Goal: Task Accomplishment & Management: Use online tool/utility

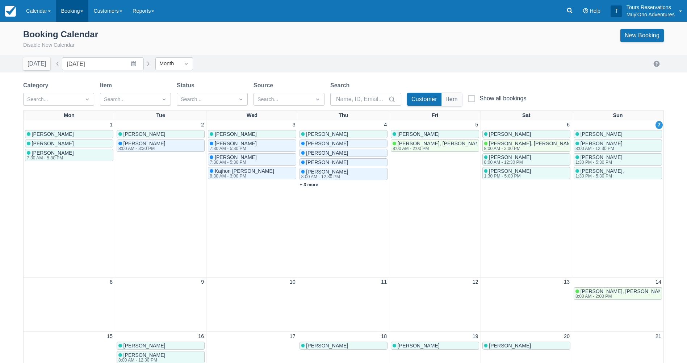
scroll to position [109, 0]
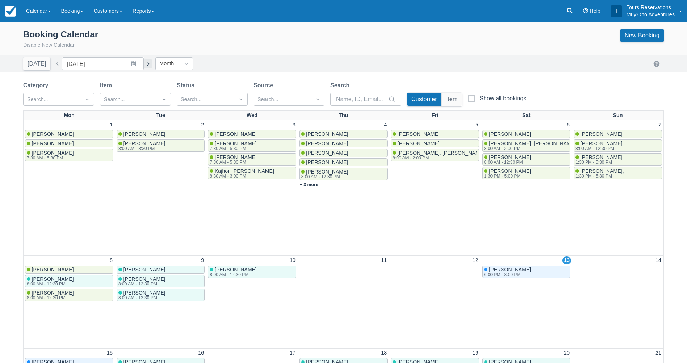
click at [144, 65] on button "button" at bounding box center [148, 63] width 9 height 9
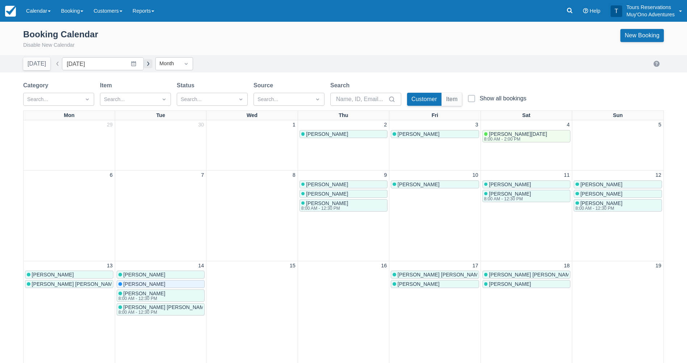
click at [144, 65] on button "button" at bounding box center [148, 63] width 9 height 9
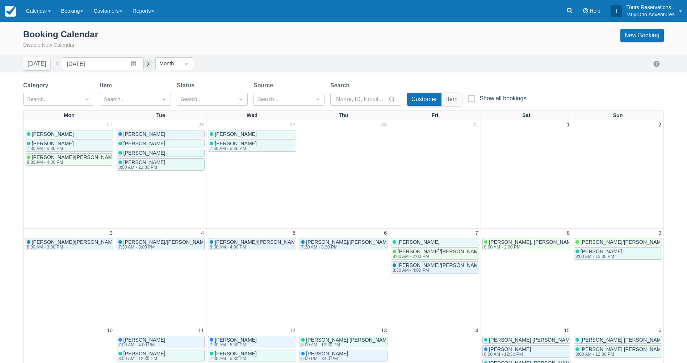
click at [144, 65] on button "button" at bounding box center [148, 63] width 9 height 9
type input "December 2025"
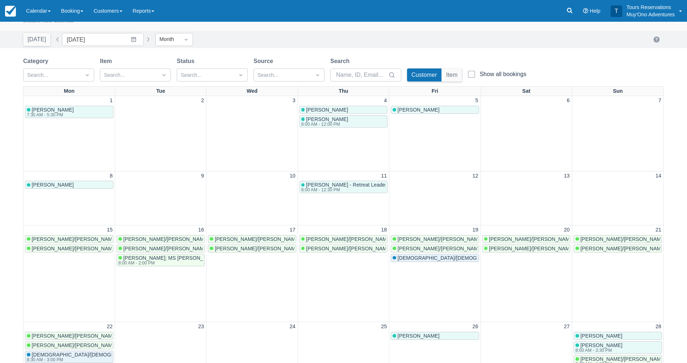
scroll to position [72, 0]
